Goal: Information Seeking & Learning: Learn about a topic

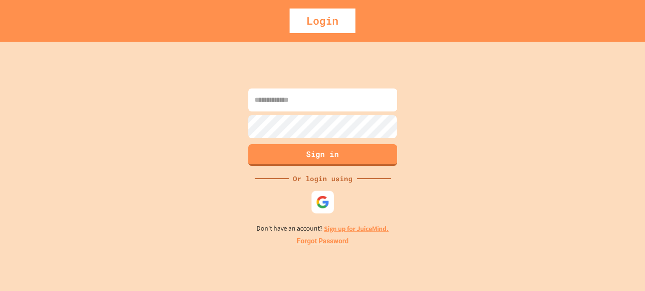
click at [328, 208] on img at bounding box center [323, 202] width 14 height 14
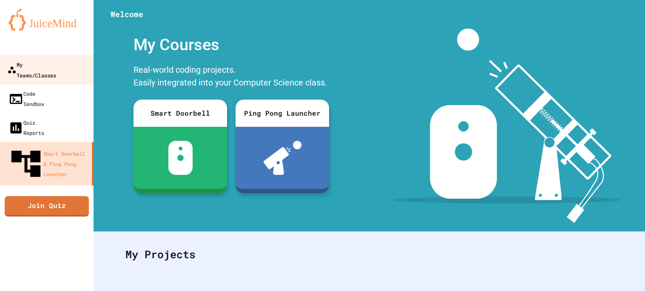
click at [39, 59] on div "My Teams/Classes" at bounding box center [31, 69] width 49 height 21
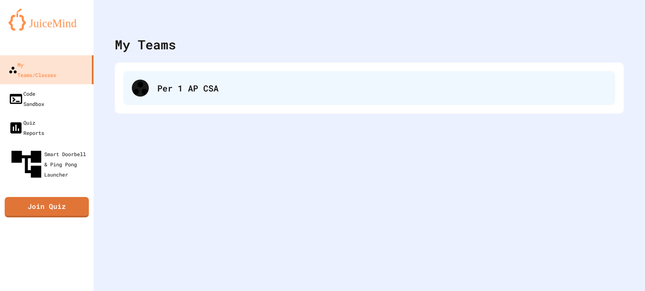
click at [294, 88] on div "Per 1 AP CSA" at bounding box center [382, 88] width 450 height 13
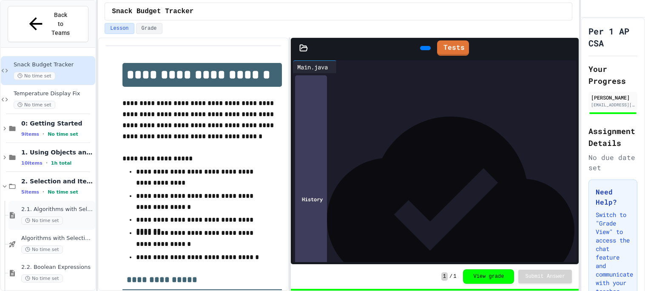
scroll to position [45, 0]
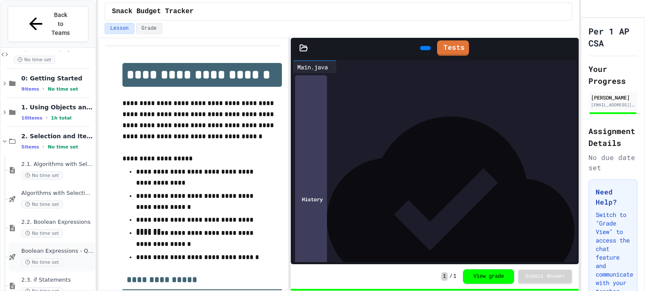
click at [76, 248] on div "Boolean Expressions - Quiz No time set" at bounding box center [57, 257] width 72 height 19
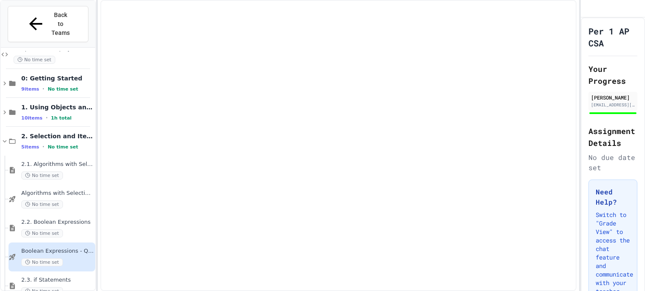
scroll to position [35, 0]
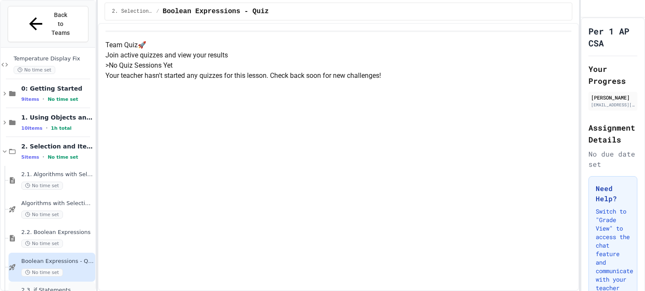
click at [64, 287] on span "2.3. if Statements" at bounding box center [57, 290] width 72 height 7
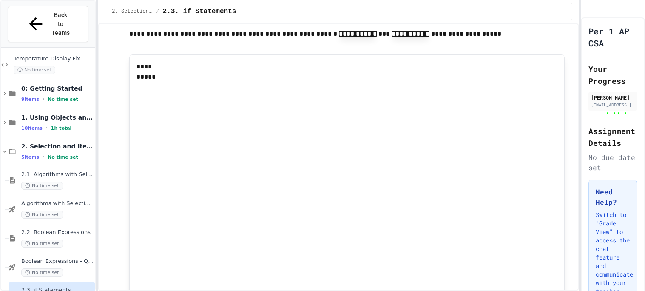
type input "**********"
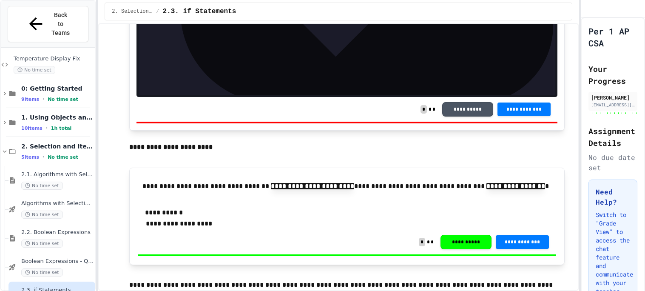
scroll to position [3203, 0]
